Goal: Task Accomplishment & Management: Manage account settings

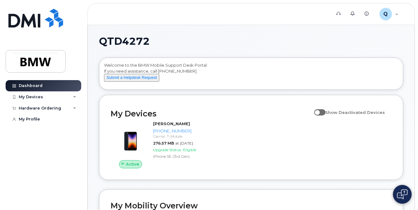
scroll to position [94, 0]
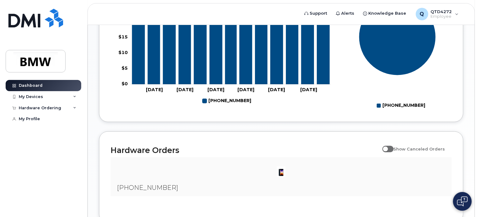
scroll to position [302, 0]
click at [23, 95] on div "My Devices" at bounding box center [31, 96] width 24 height 5
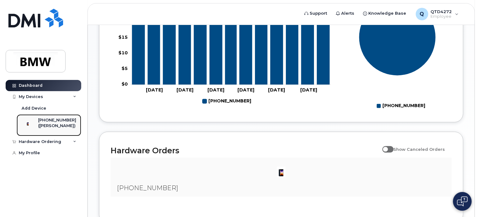
click at [60, 126] on div "([PERSON_NAME])" at bounding box center [57, 126] width 38 height 6
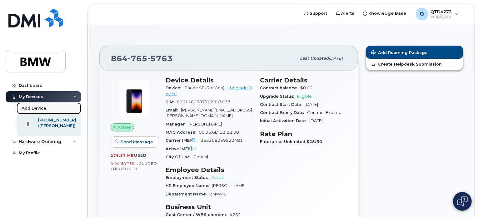
click at [24, 108] on div "Add Device" at bounding box center [34, 109] width 25 height 6
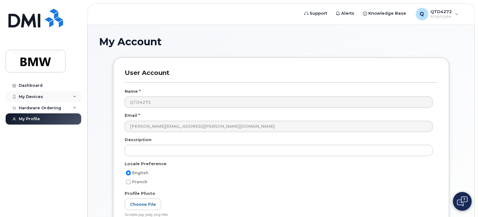
click at [35, 95] on div "My Devices" at bounding box center [31, 96] width 24 height 5
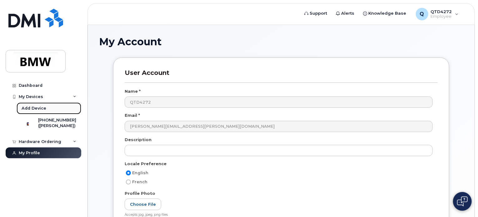
click at [39, 107] on div "Add Device" at bounding box center [34, 109] width 25 height 6
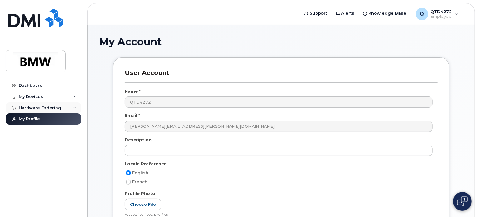
click at [40, 106] on div "Hardware Ordering" at bounding box center [40, 108] width 43 height 5
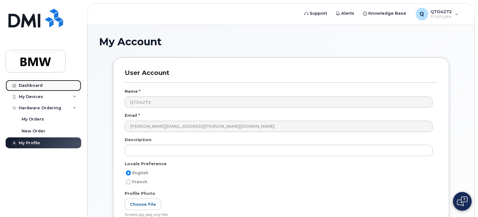
click at [38, 87] on div "Dashboard" at bounding box center [31, 85] width 24 height 5
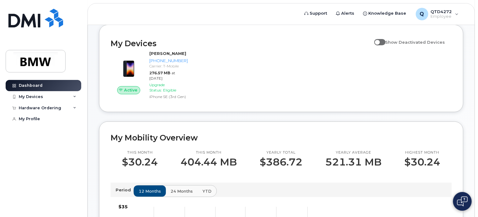
scroll to position [94, 0]
